Goal: Transaction & Acquisition: Register for event/course

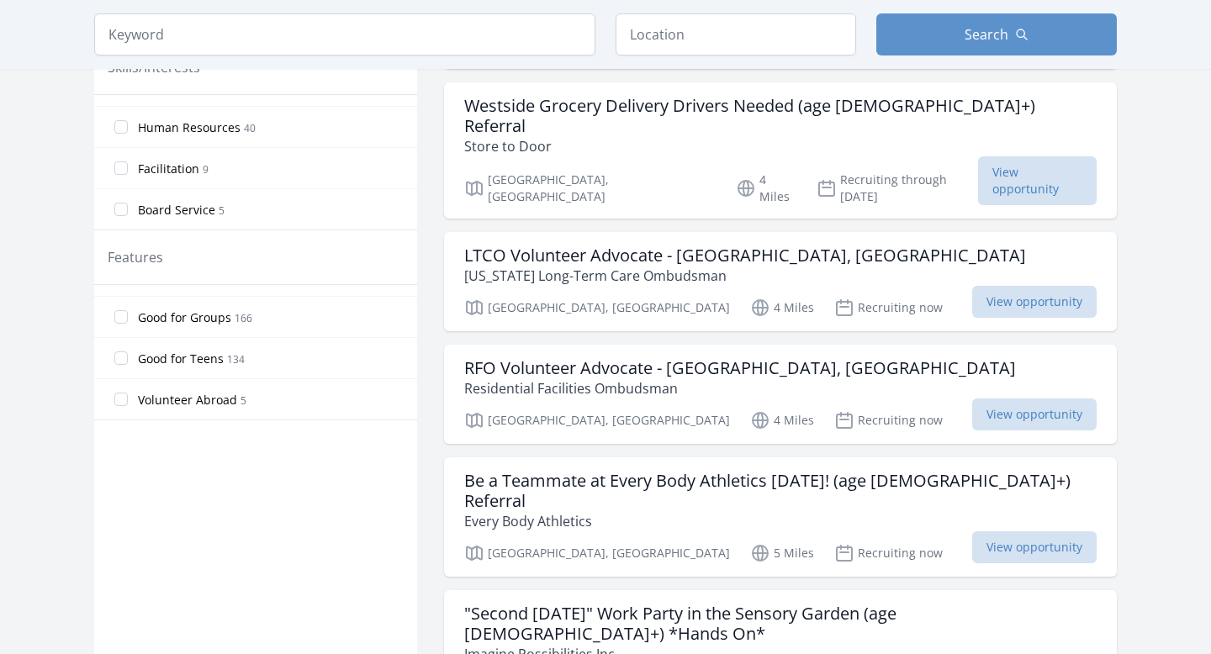
scroll to position [745, 0]
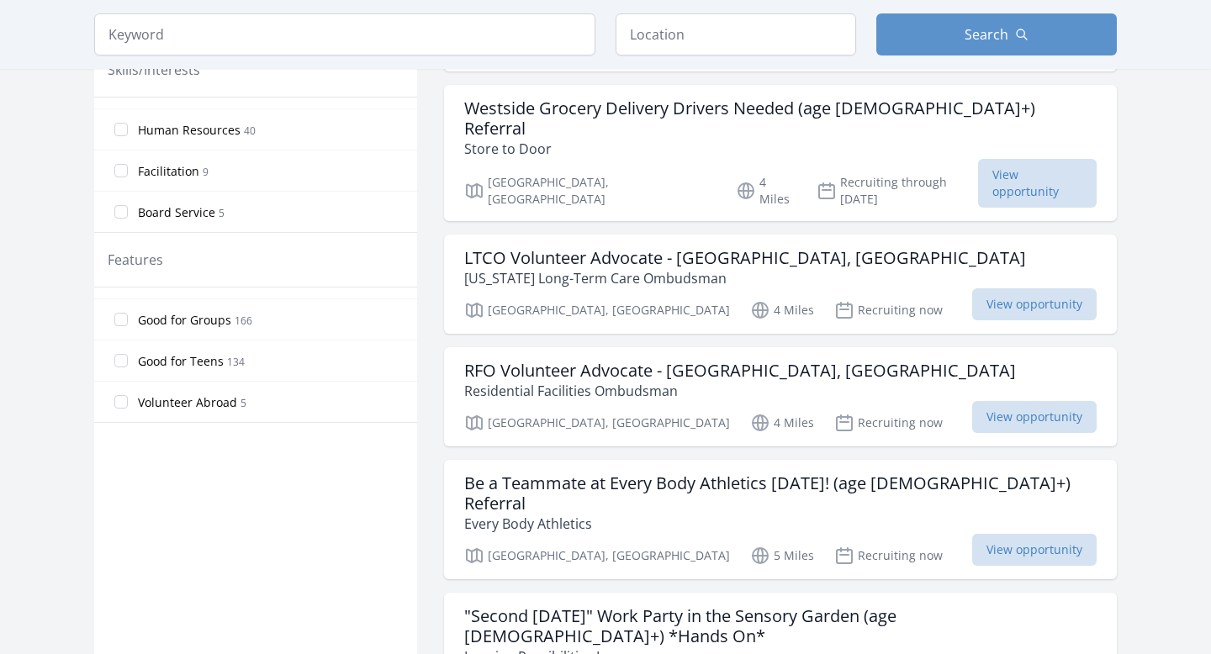
click at [194, 368] on span "Good for Teens" at bounding box center [181, 361] width 86 height 17
click at [128, 367] on input "Good for Teens 134" at bounding box center [120, 360] width 13 height 13
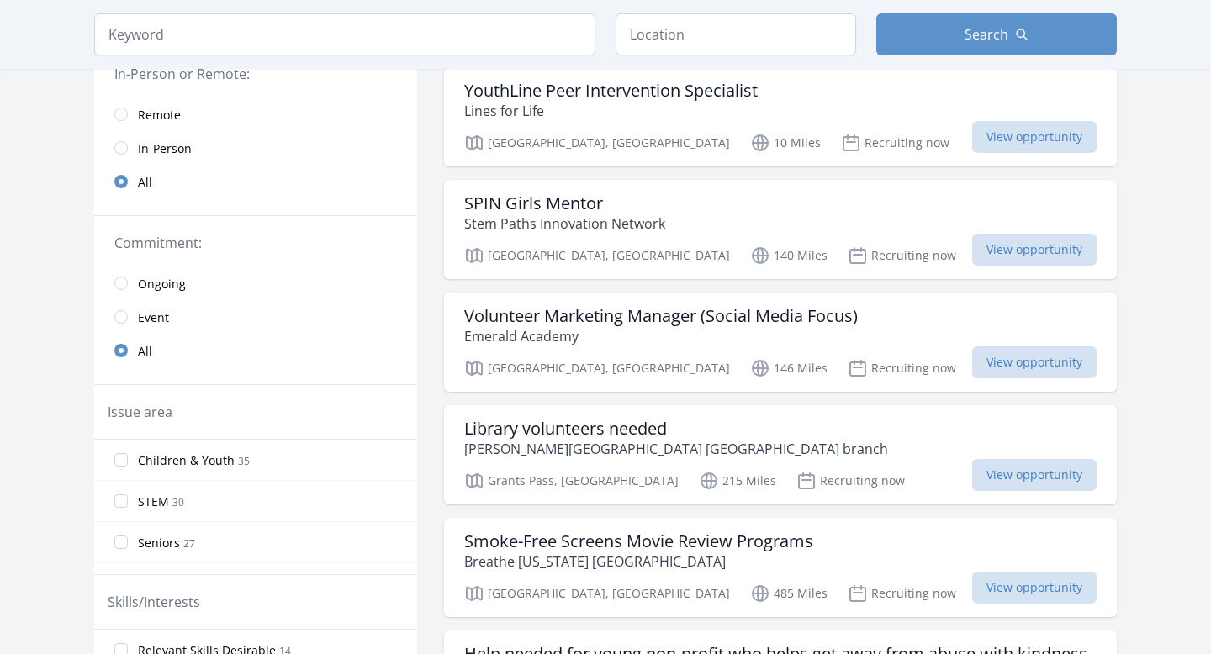
scroll to position [0, 0]
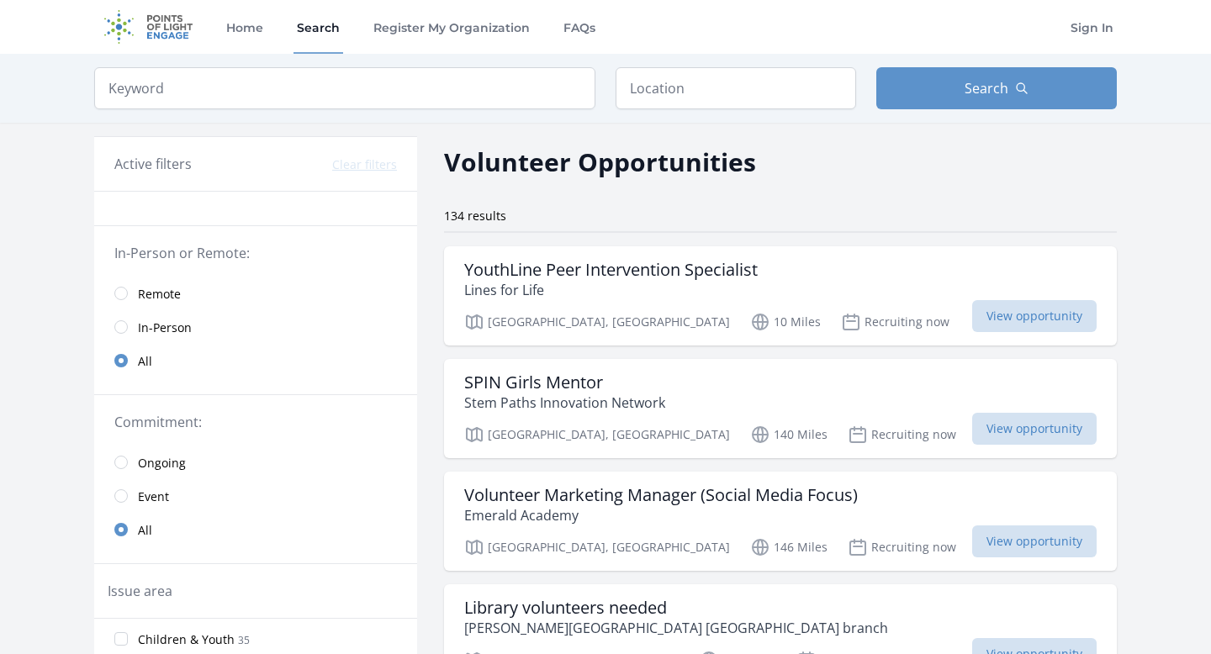
click at [156, 296] on span "Remote" at bounding box center [159, 294] width 43 height 17
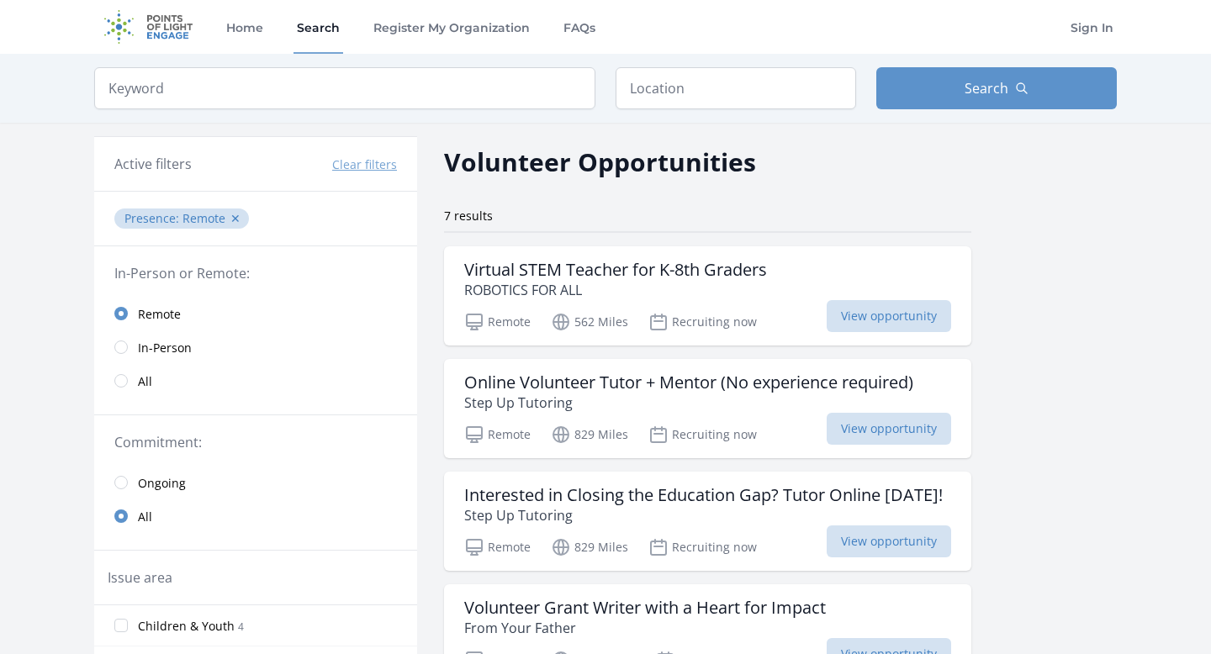
click at [140, 374] on span "All" at bounding box center [145, 381] width 14 height 17
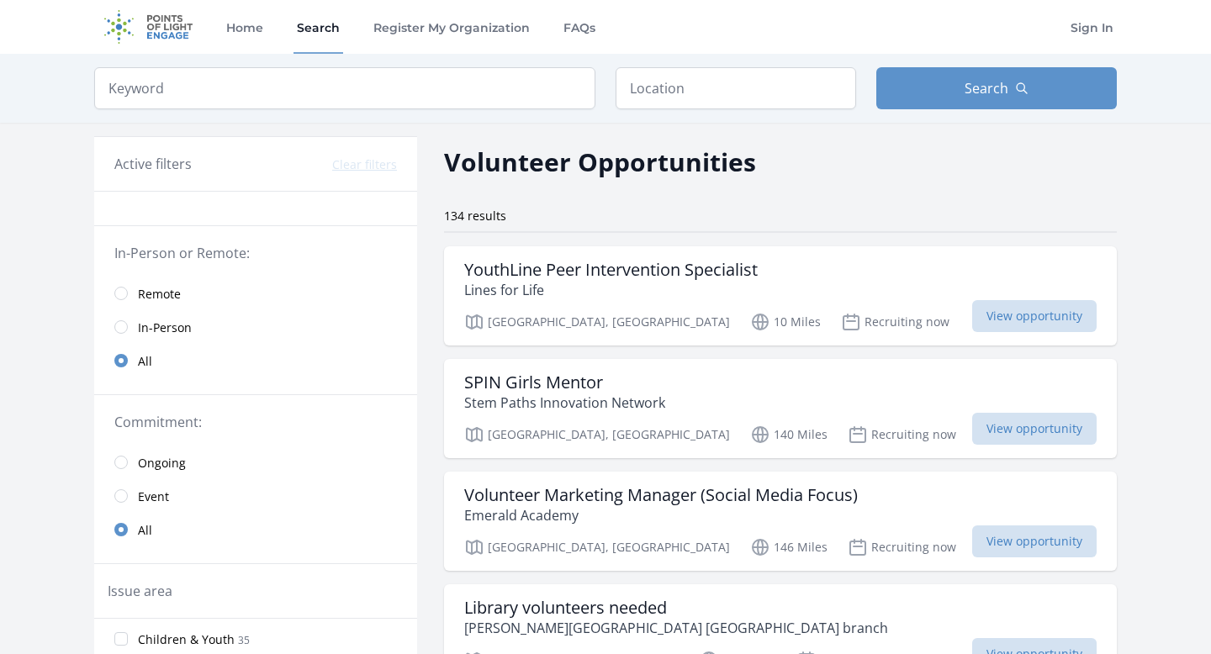
click at [179, 288] on span "Remote" at bounding box center [159, 294] width 43 height 17
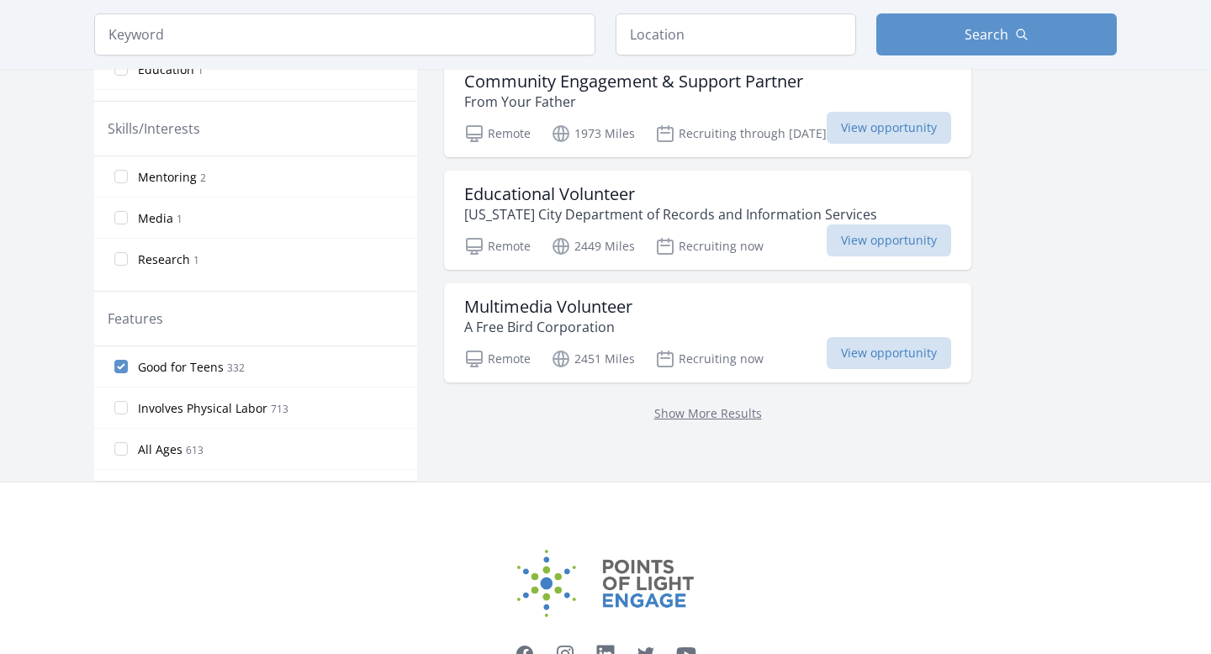
scroll to position [757, 0]
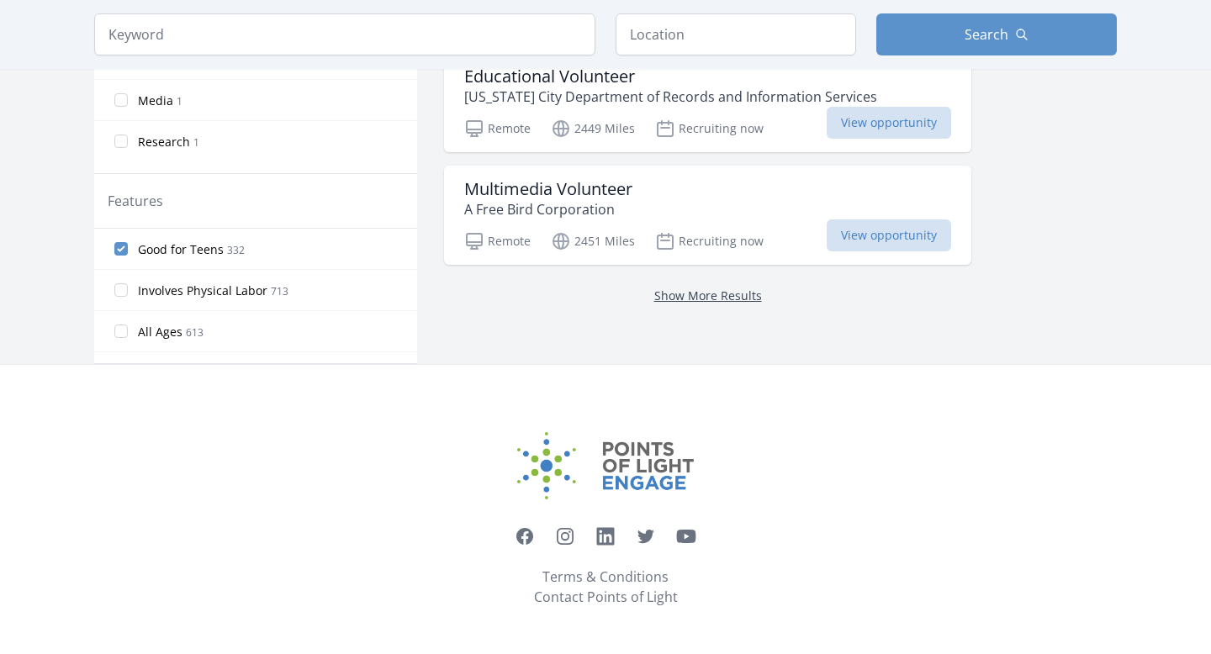
click at [716, 299] on link "Show More Results" at bounding box center [708, 296] width 108 height 16
click at [684, 293] on link "Show More Results" at bounding box center [708, 296] width 108 height 16
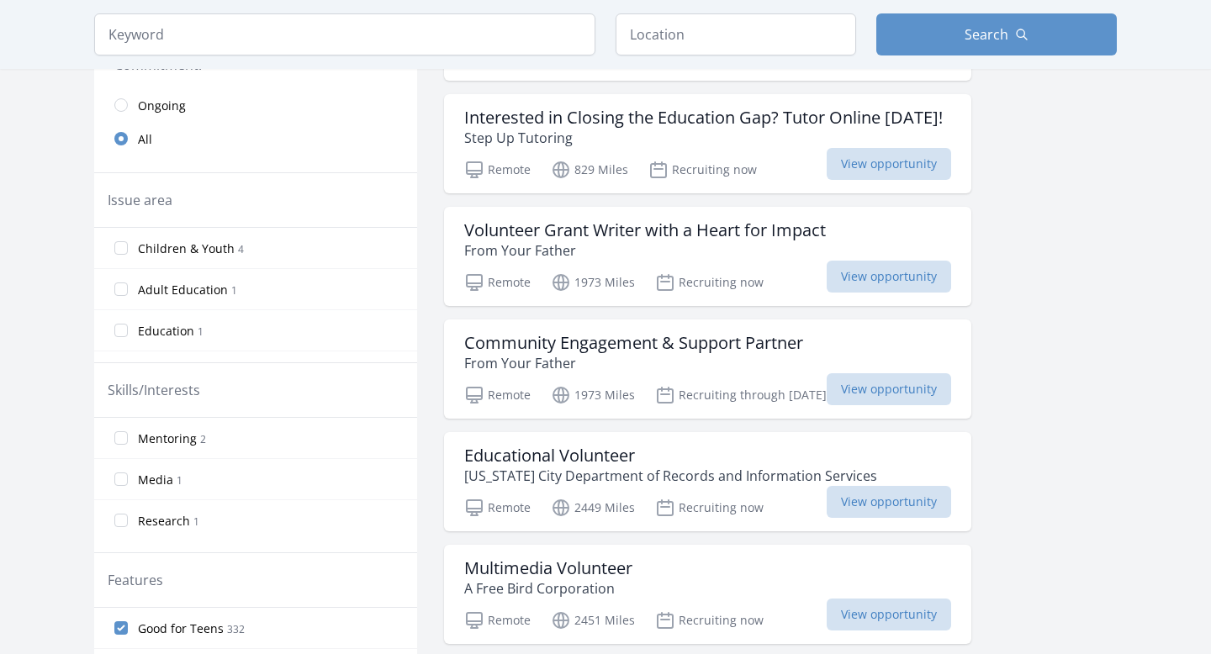
scroll to position [322, 0]
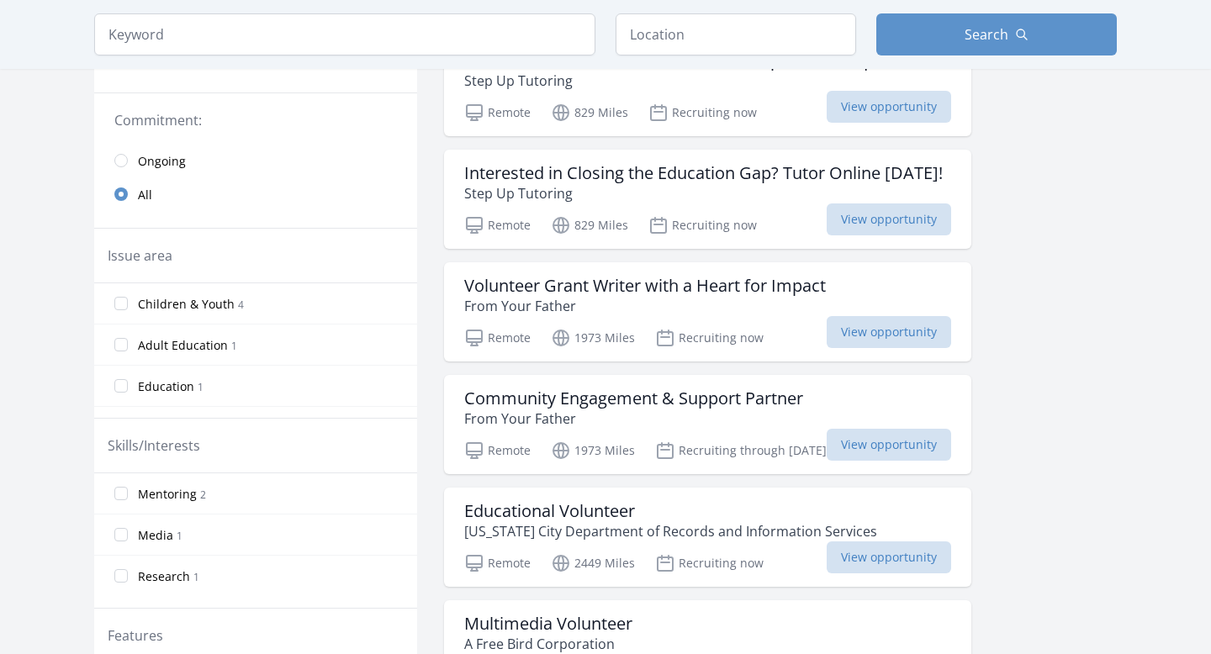
drag, startPoint x: 650, startPoint y: 339, endPoint x: 854, endPoint y: 4, distance: 392.1
click at [0, 0] on main "Keyword Location Search Active filters Clear filters :" at bounding box center [605, 265] width 1211 height 1067
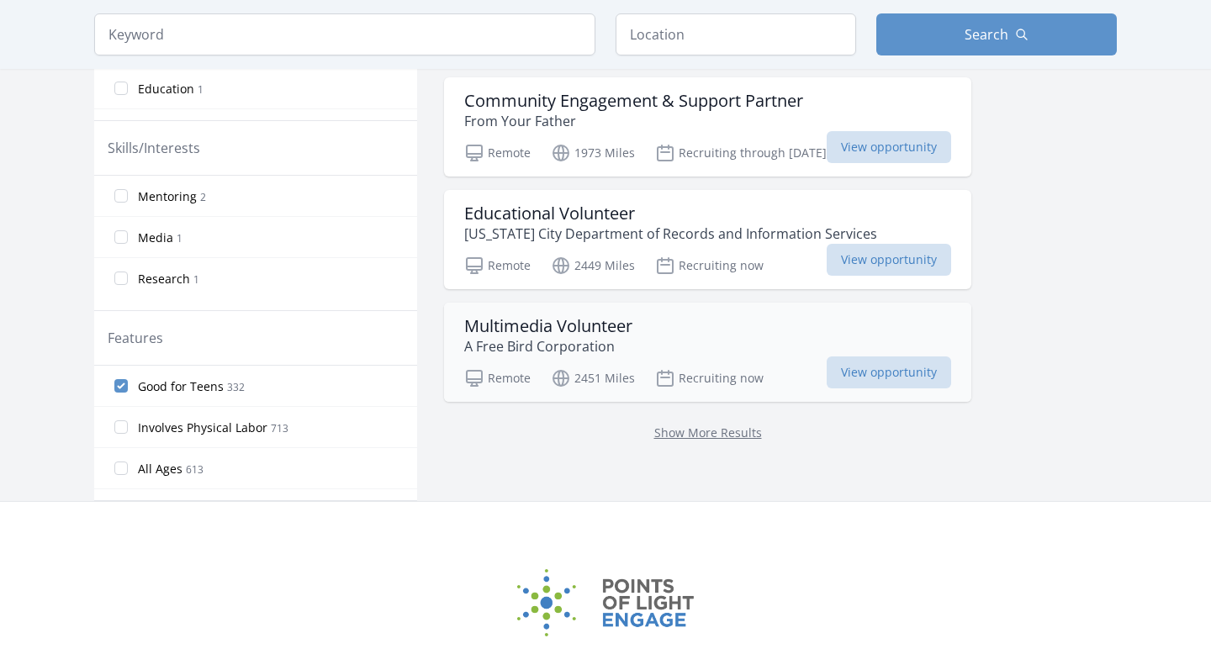
scroll to position [621, 0]
click at [156, 276] on span "Research" at bounding box center [164, 277] width 52 height 17
click at [128, 276] on input "Research 1" at bounding box center [120, 276] width 13 height 13
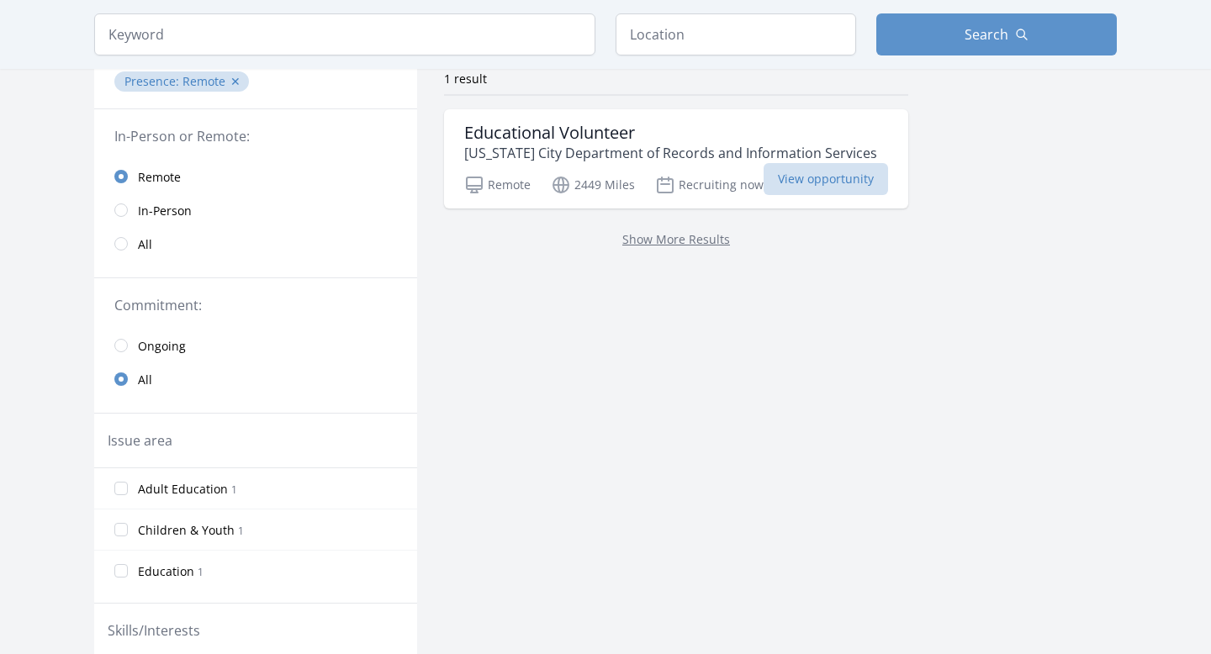
scroll to position [151, 0]
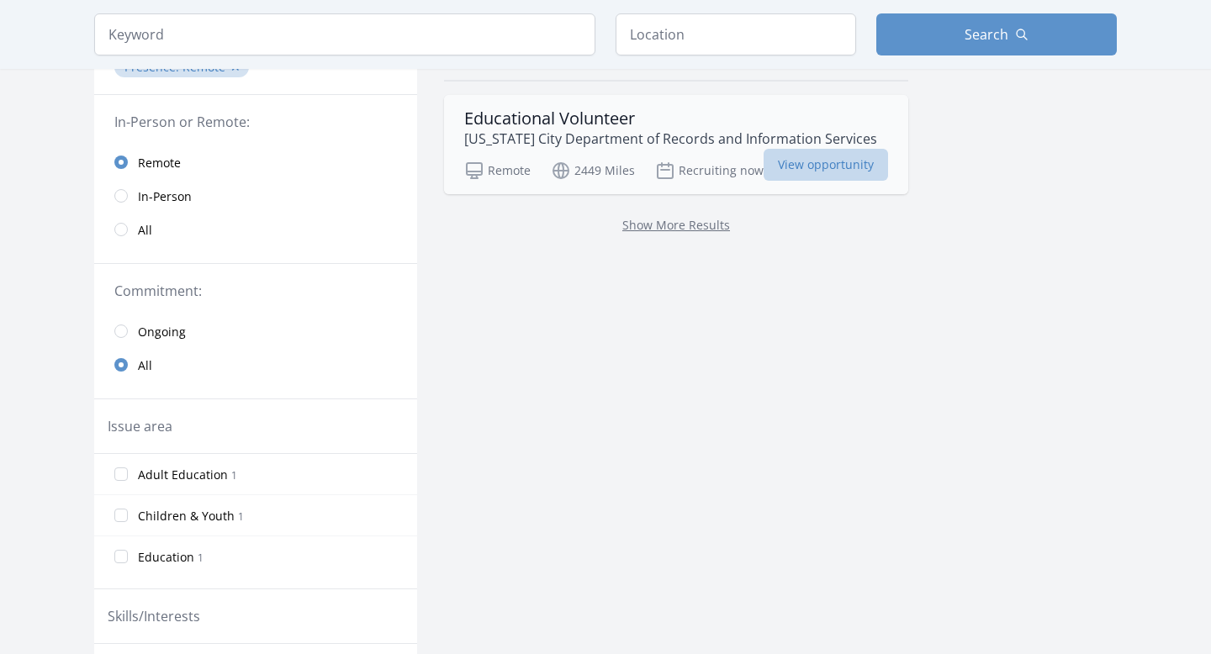
click at [806, 165] on span "View opportunity" at bounding box center [826, 165] width 124 height 32
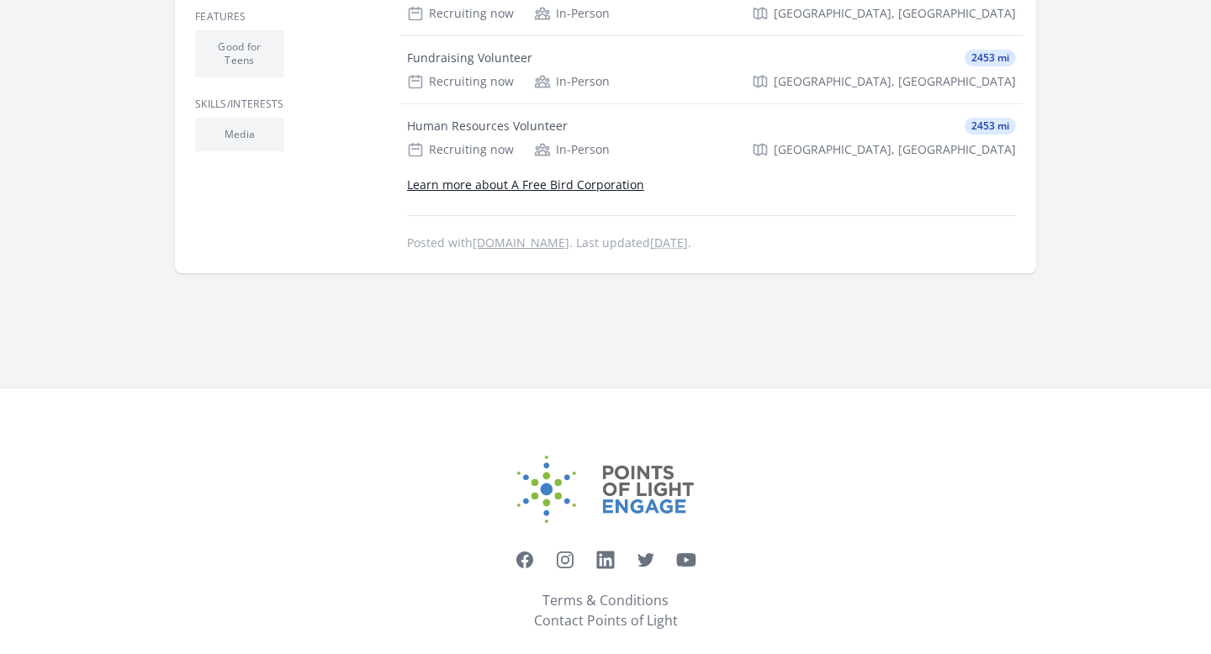
scroll to position [404, 0]
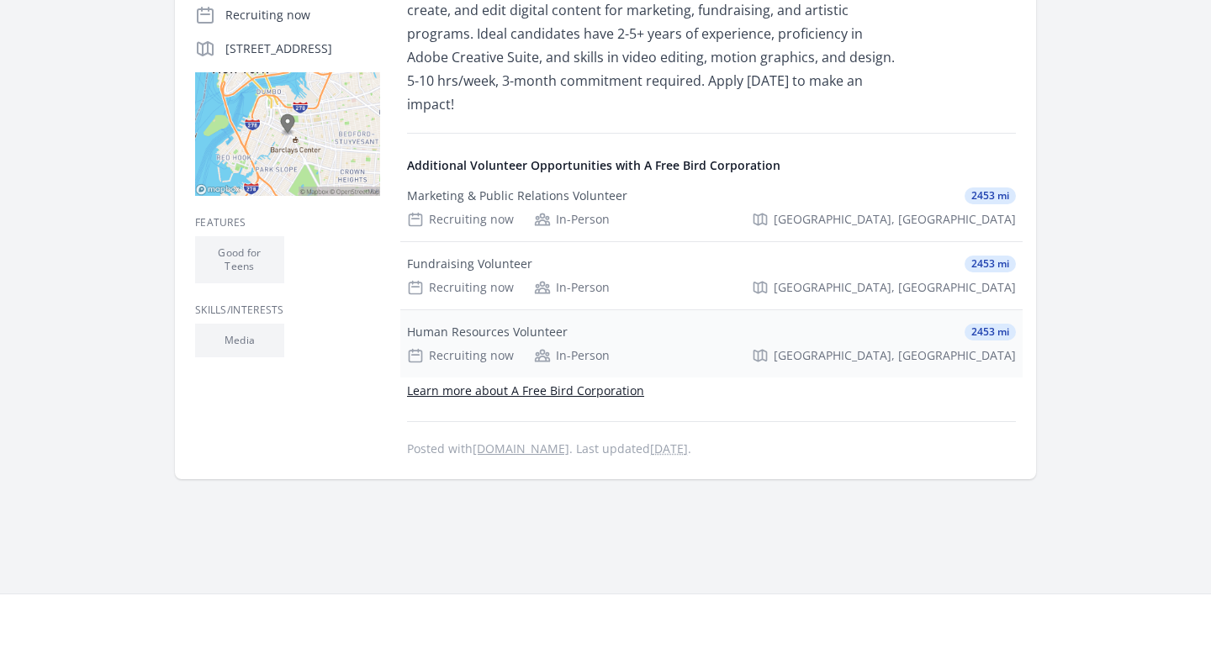
click at [514, 324] on div "Human Resources Volunteer" at bounding box center [487, 332] width 161 height 17
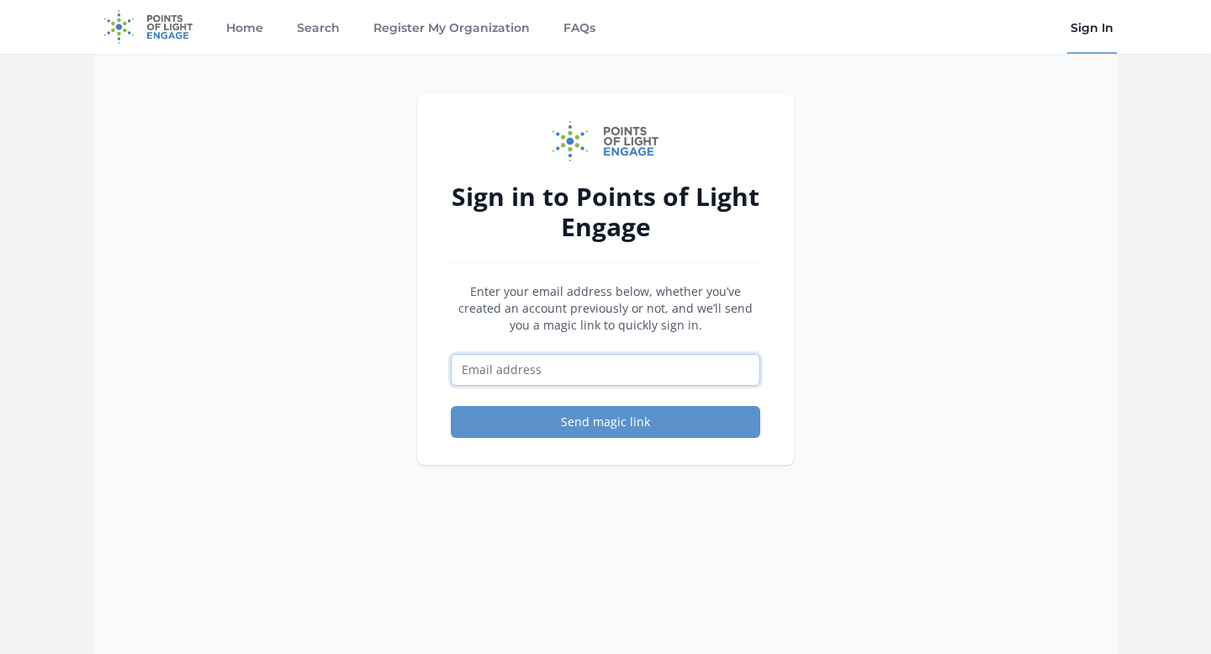
click at [584, 379] on input "Email address" at bounding box center [605, 370] width 309 height 32
type input "riyavelhal.global@gmail.com"
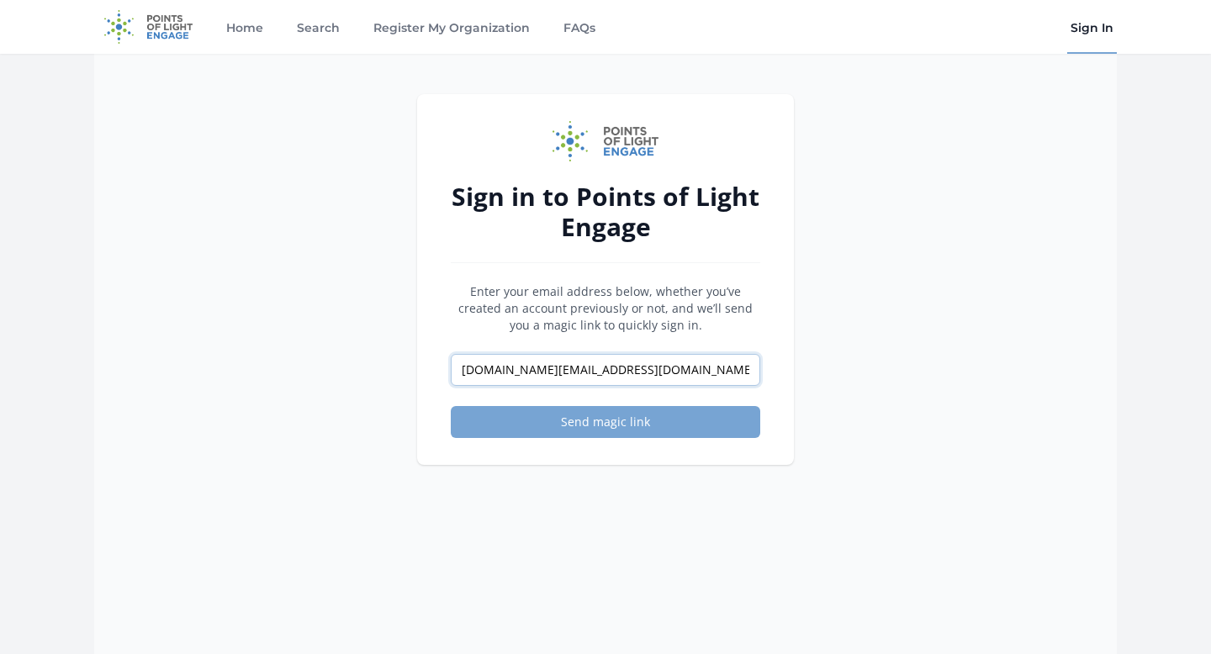
click at [451, 406] on button "Send magic link" at bounding box center [605, 422] width 309 height 32
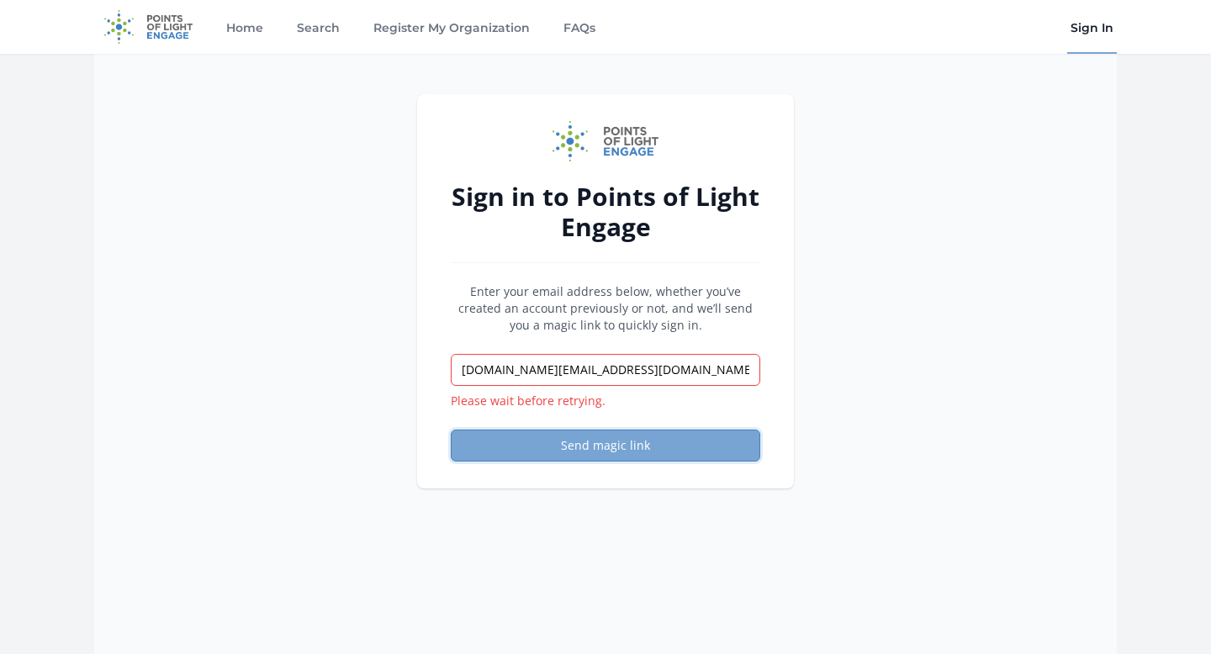
click at [612, 448] on button "Send magic link" at bounding box center [605, 446] width 309 height 32
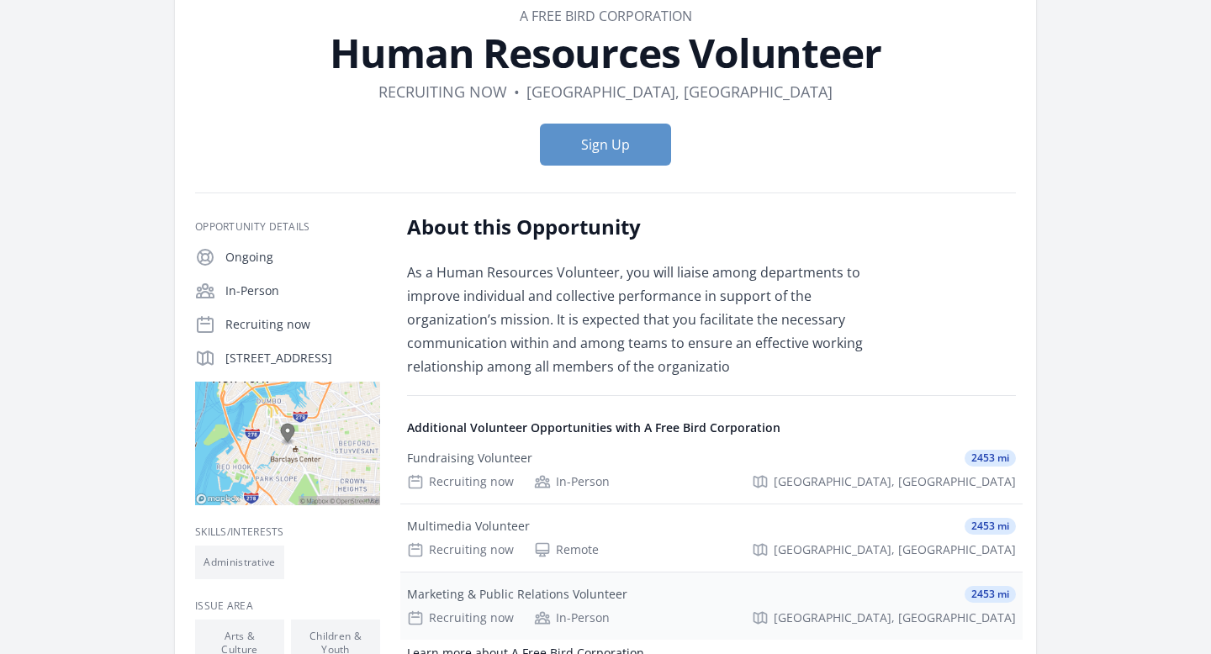
scroll to position [106, 0]
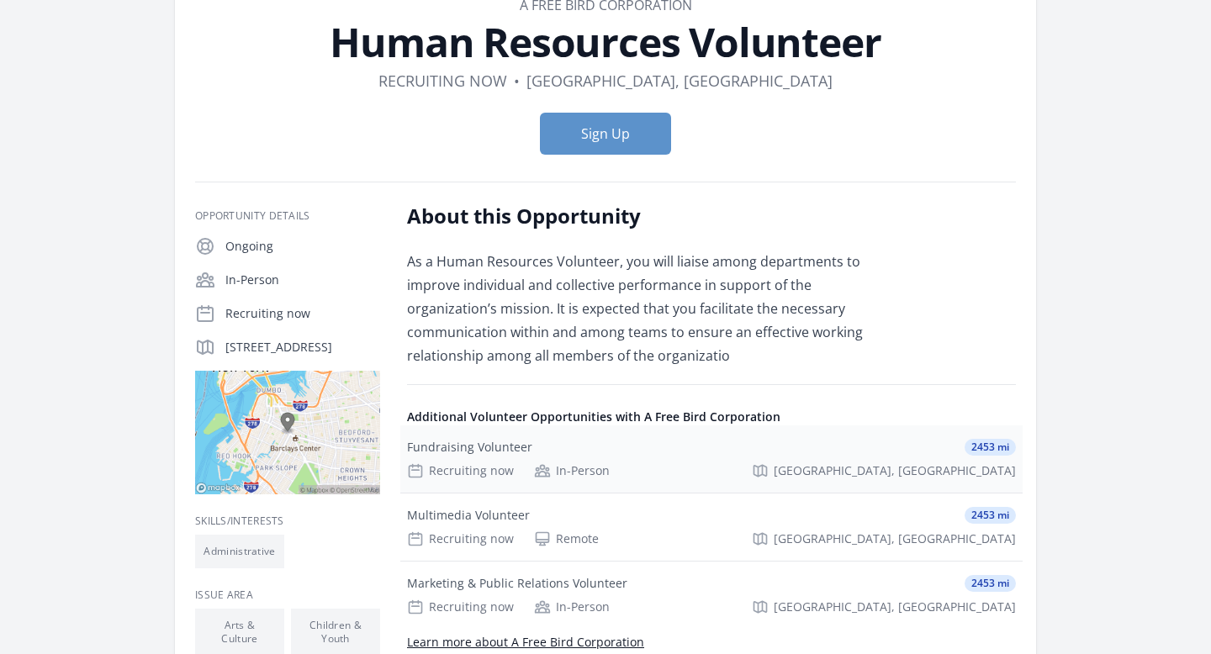
click at [636, 462] on div "Fundraising Volunteer 2453 mi Recruiting now In-Person Brooklyn, NY" at bounding box center [711, 458] width 622 height 67
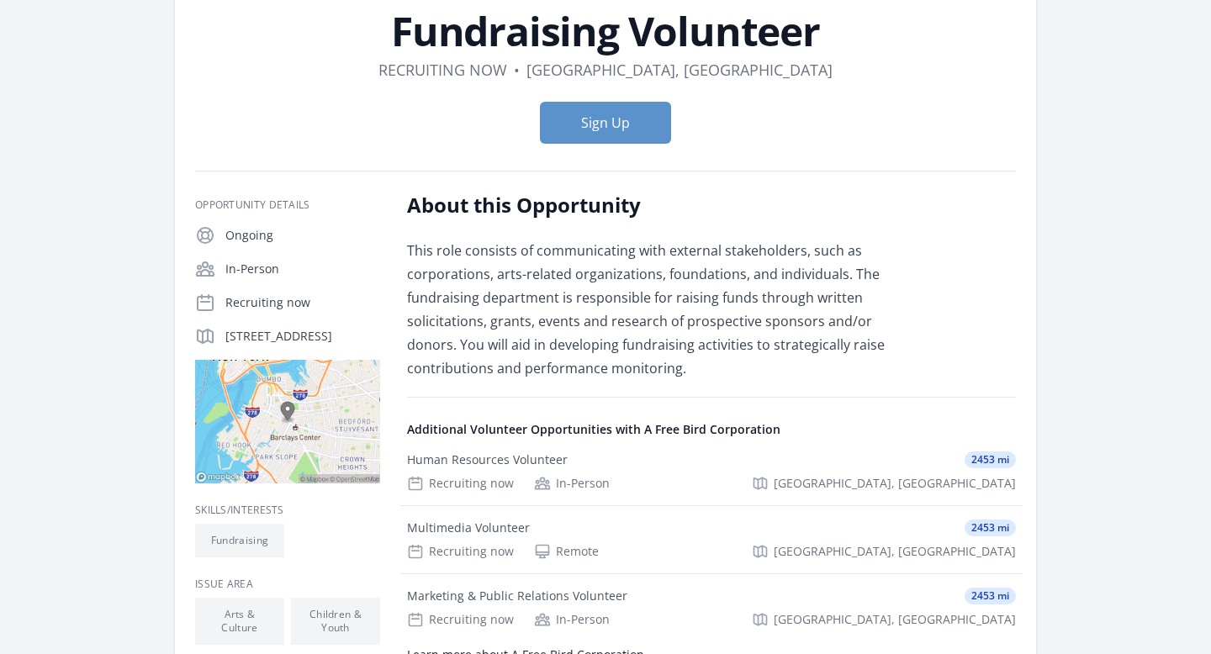
scroll to position [124, 0]
